Goal: Find specific page/section: Find specific page/section

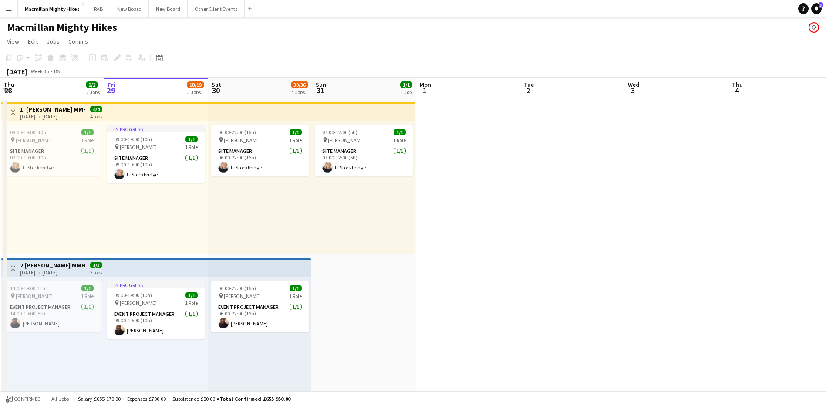
click at [170, 219] on div "In progress 09:00-19:00 (10h) 1/1 pin [PERSON_NAME] 1 Role Site Manager [DATE] …" at bounding box center [156, 187] width 104 height 133
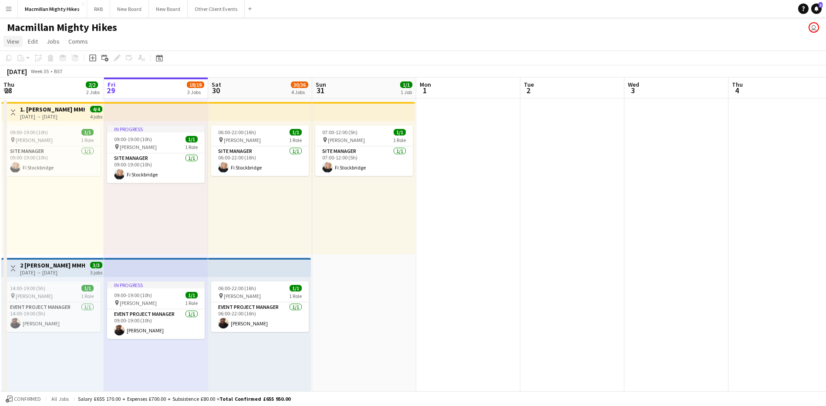
click at [12, 40] on span "View" at bounding box center [13, 41] width 12 height 8
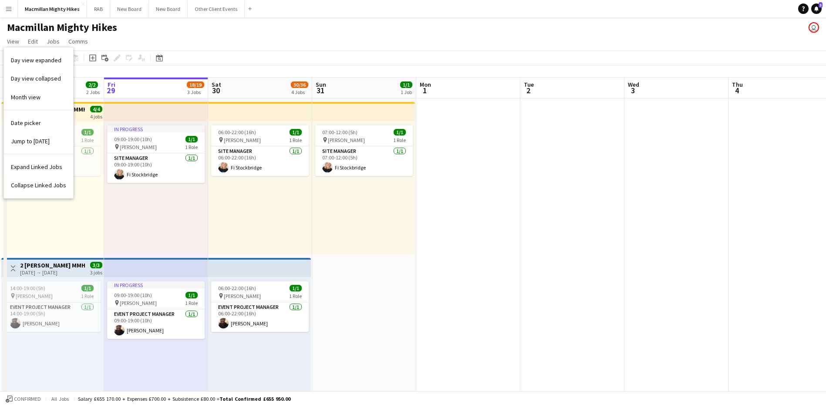
click at [141, 37] on app-page-menu "View Day view expanded Day view collapsed Month view Date picker Jump to [DATE]…" at bounding box center [413, 42] width 826 height 17
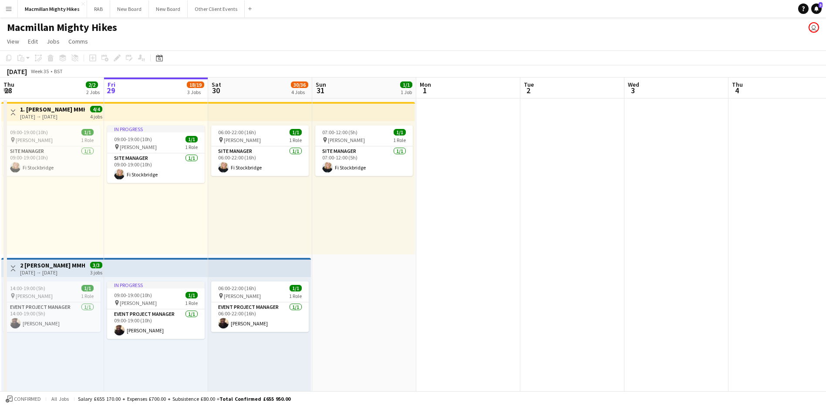
click at [10, 8] on app-icon "Menu" at bounding box center [8, 8] width 7 height 7
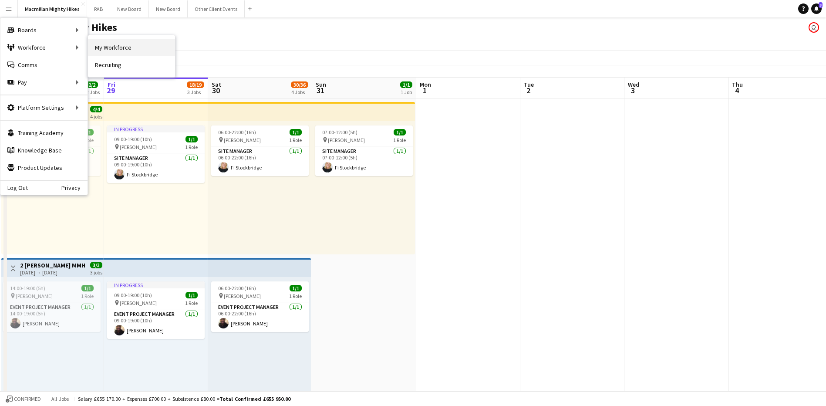
click at [112, 48] on link "My Workforce" at bounding box center [131, 47] width 87 height 17
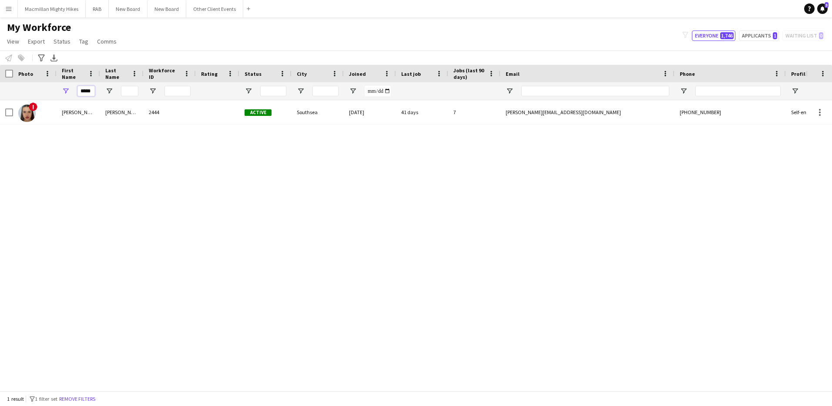
drag, startPoint x: 93, startPoint y: 93, endPoint x: 24, endPoint y: 101, distance: 68.8
click at [24, 101] on div "Workforce Details Photo First Name" at bounding box center [416, 228] width 832 height 326
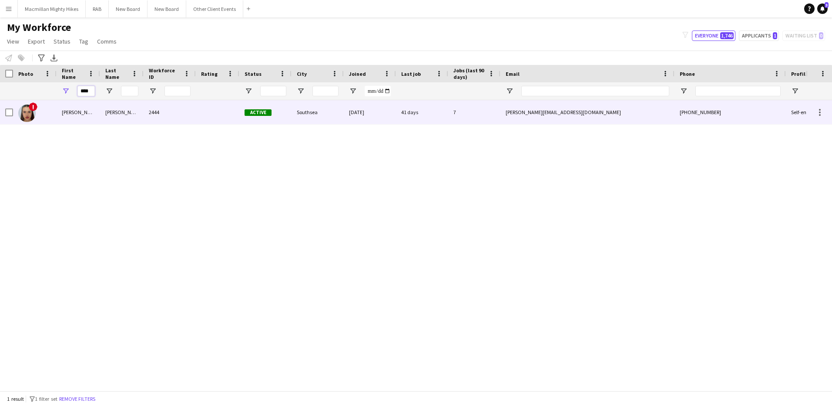
scroll to position [0, 0]
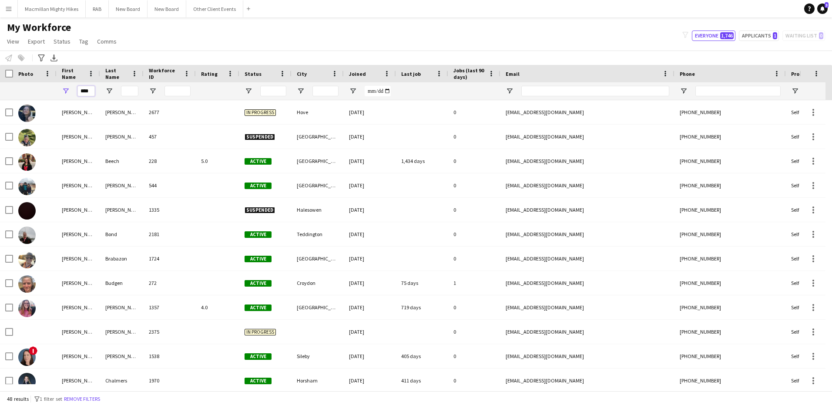
type input "****"
click at [127, 90] on input "Last Name Filter Input" at bounding box center [129, 91] width 17 height 10
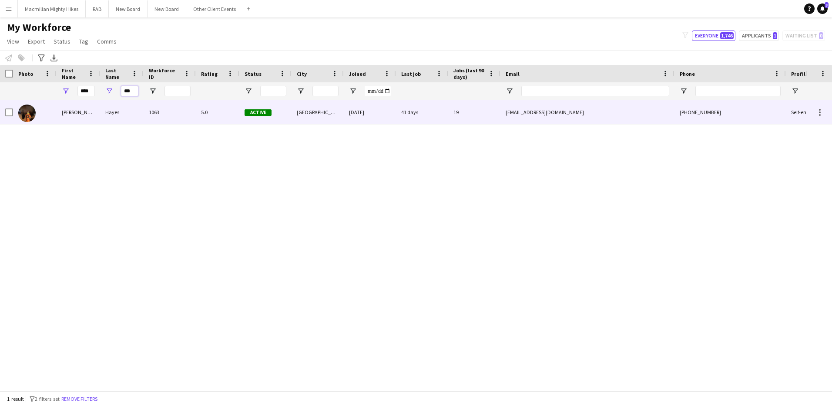
type input "***"
click at [108, 112] on div "Hayes" at bounding box center [122, 112] width 44 height 24
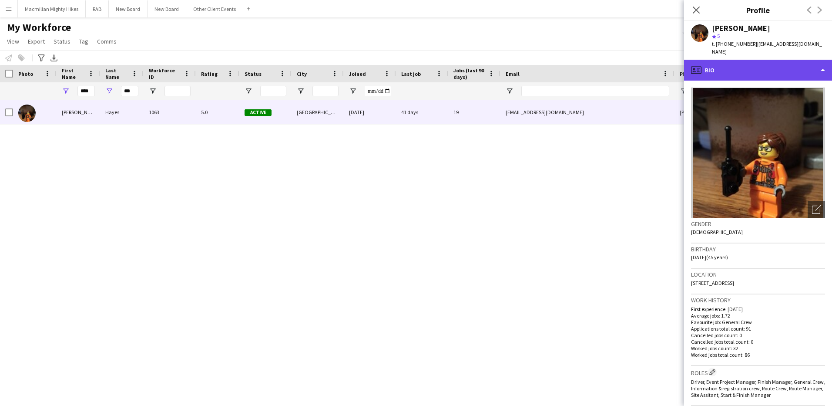
click at [824, 60] on div "profile Bio" at bounding box center [758, 70] width 148 height 21
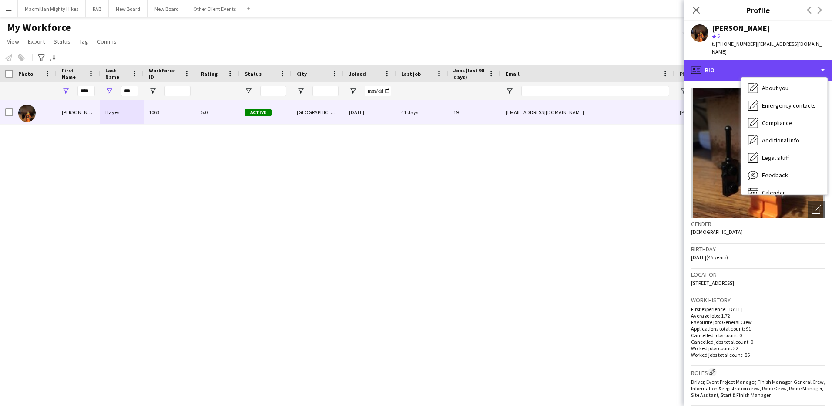
scroll to position [47, 0]
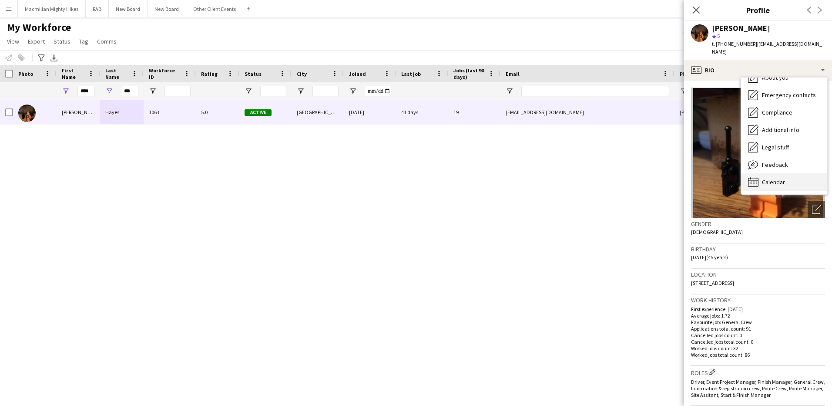
click at [766, 178] on span "Calendar" at bounding box center [773, 182] width 23 height 8
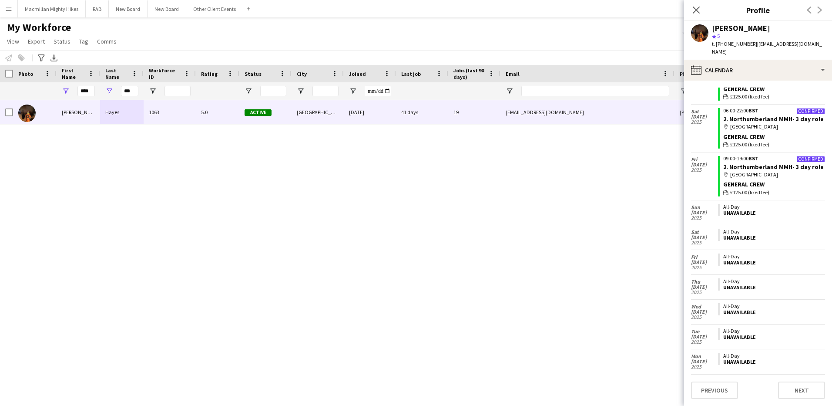
scroll to position [1036, 0]
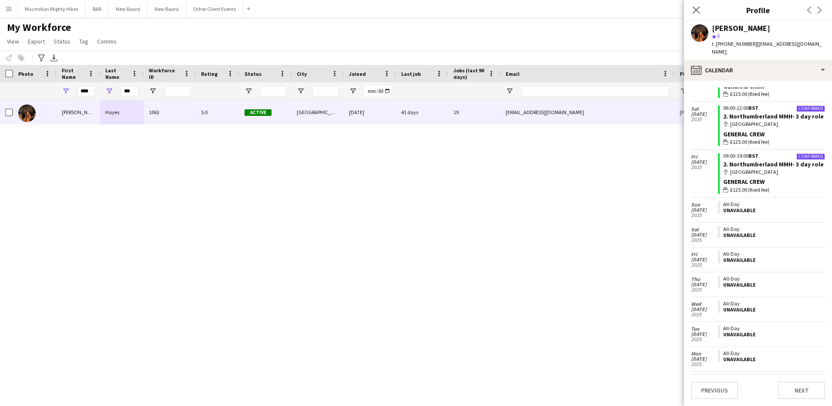
click at [27, 316] on div "[PERSON_NAME] 1063 5.0 Active [GEOGRAPHIC_DATA] [DATE] 41 days 19 [EMAIL_ADDRES…" at bounding box center [403, 242] width 806 height 284
